Goal: Transaction & Acquisition: Purchase product/service

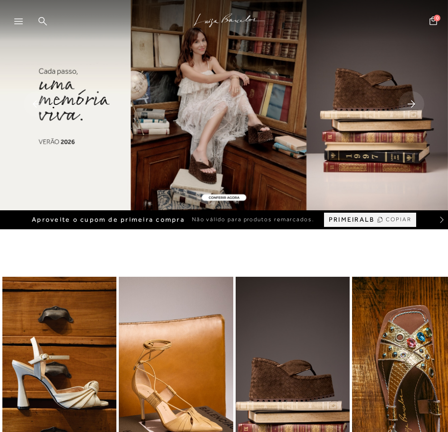
click at [40, 19] on icon at bounding box center [42, 21] width 9 height 9
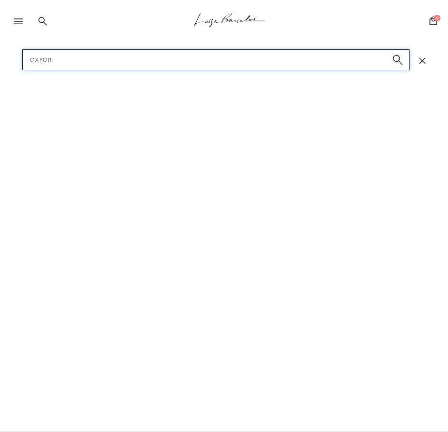
type input "[GEOGRAPHIC_DATA]"
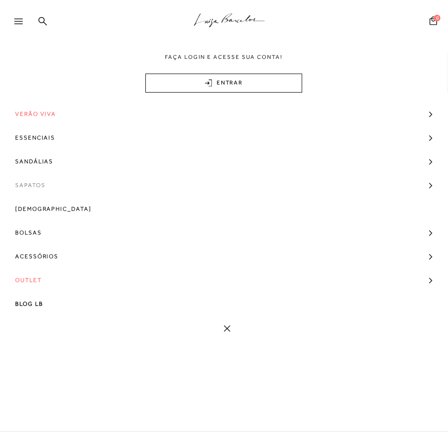
click at [39, 184] on span "Sapatos" at bounding box center [30, 185] width 30 height 24
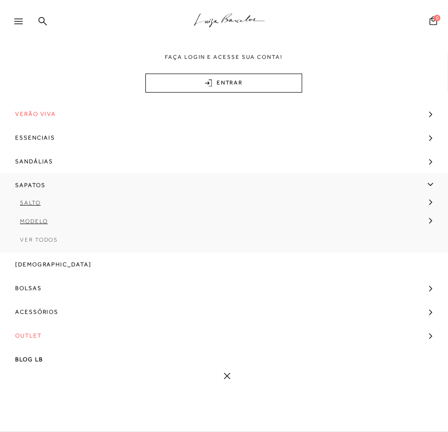
click at [46, 239] on span "Ver Todos" at bounding box center [39, 239] width 38 height 7
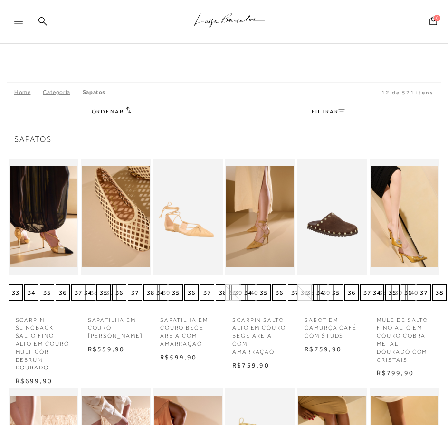
click at [346, 119] on div "Ordenar Ordenar por Padrão Lançamentos Estoque" at bounding box center [223, 111] width 433 height 19
click at [340, 104] on div "Ordenar Ordenar por Padrão Lançamentos Estoque" at bounding box center [223, 111] width 433 height 19
click at [340, 112] on icon at bounding box center [341, 111] width 7 height 5
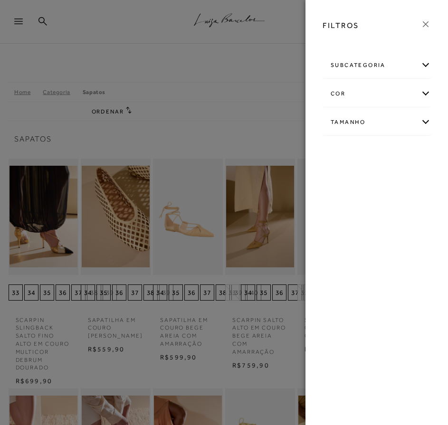
click at [425, 60] on div "subcategoria" at bounding box center [376, 65] width 107 height 25
click at [351, 89] on span "Modelo" at bounding box center [349, 90] width 19 height 7
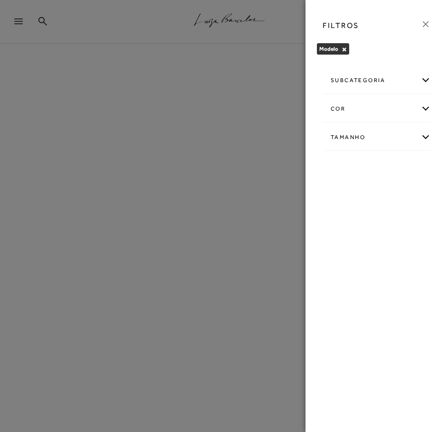
click at [425, 81] on div "subcategoria" at bounding box center [376, 80] width 107 height 25
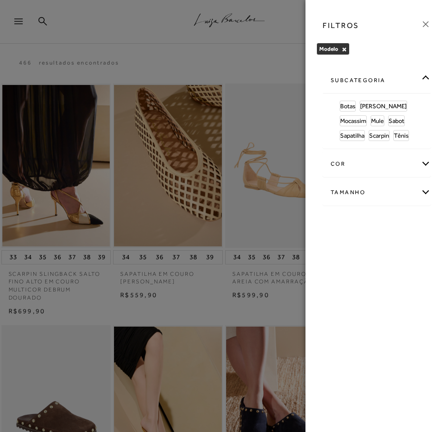
click at [17, 21] on div at bounding box center [224, 216] width 448 height 432
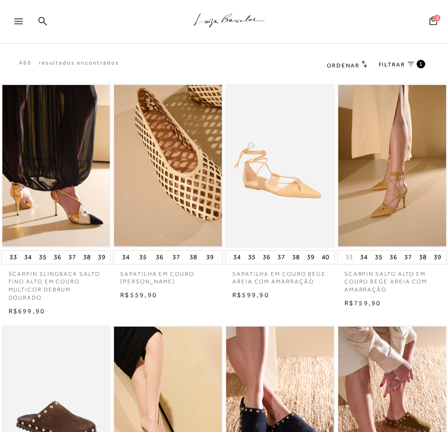
click at [15, 21] on icon at bounding box center [18, 22] width 9 height 6
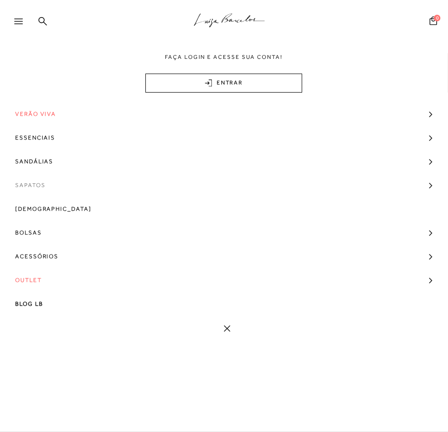
click at [426, 186] on link "Sapatos" at bounding box center [224, 185] width 448 height 24
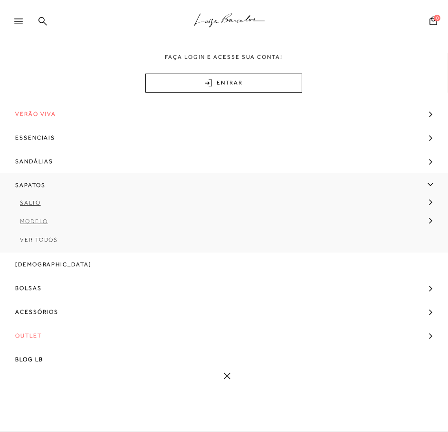
click at [425, 221] on link "Modelo" at bounding box center [220, 224] width 441 height 19
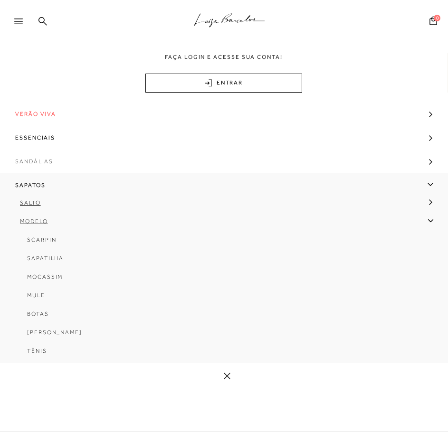
click at [423, 160] on link "Sandálias" at bounding box center [224, 161] width 448 height 24
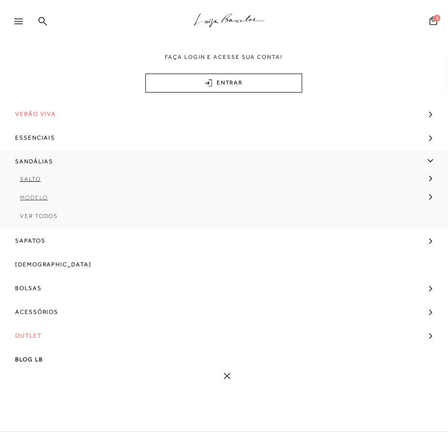
click at [429, 195] on icon at bounding box center [430, 197] width 3 height 6
